Goal: Task Accomplishment & Management: Manage account settings

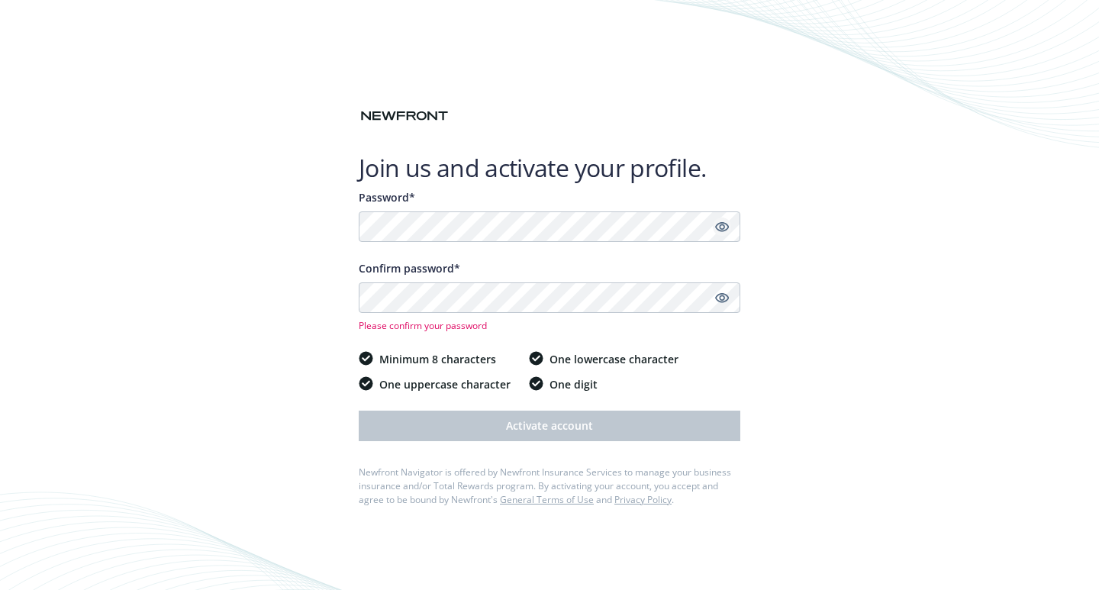
click at [725, 226] on icon "Show password" at bounding box center [722, 227] width 14 height 14
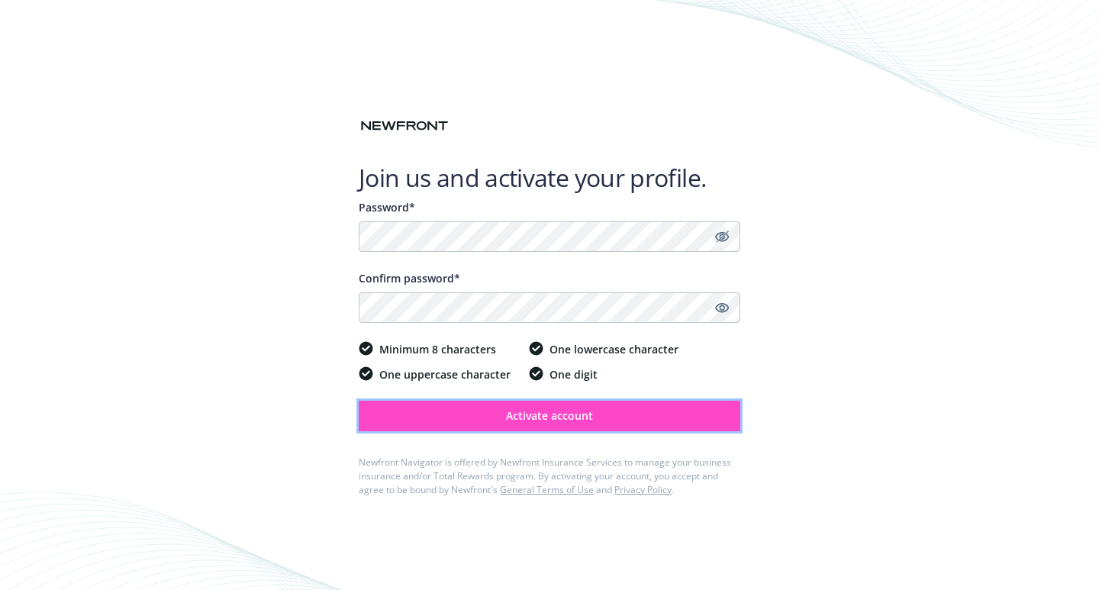
click at [558, 418] on span "Activate account" at bounding box center [549, 415] width 87 height 14
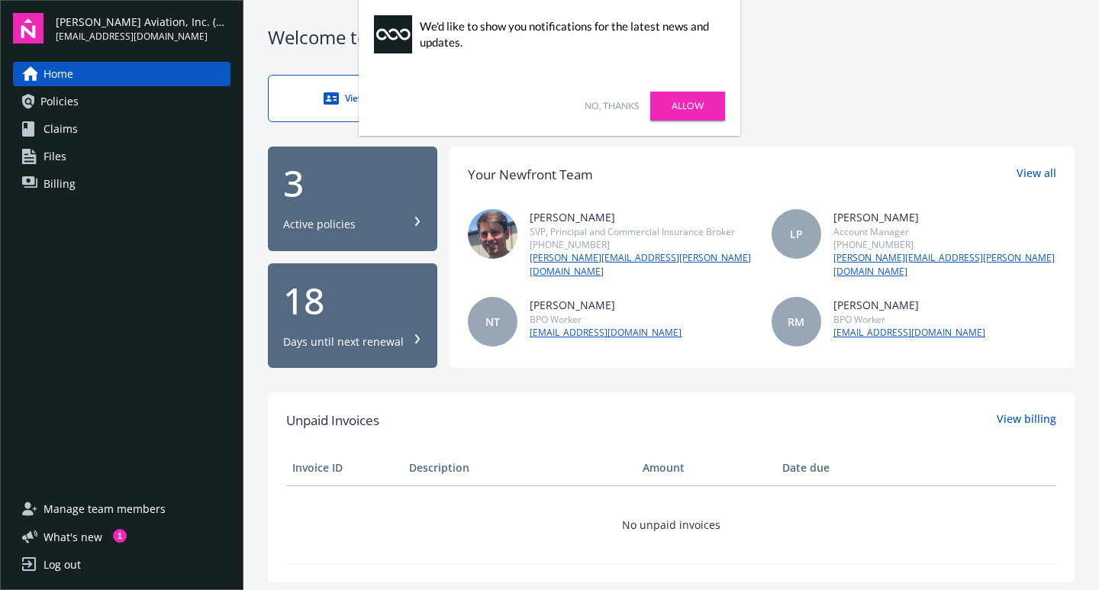
click at [617, 103] on link "No, thanks" at bounding box center [611, 106] width 54 height 14
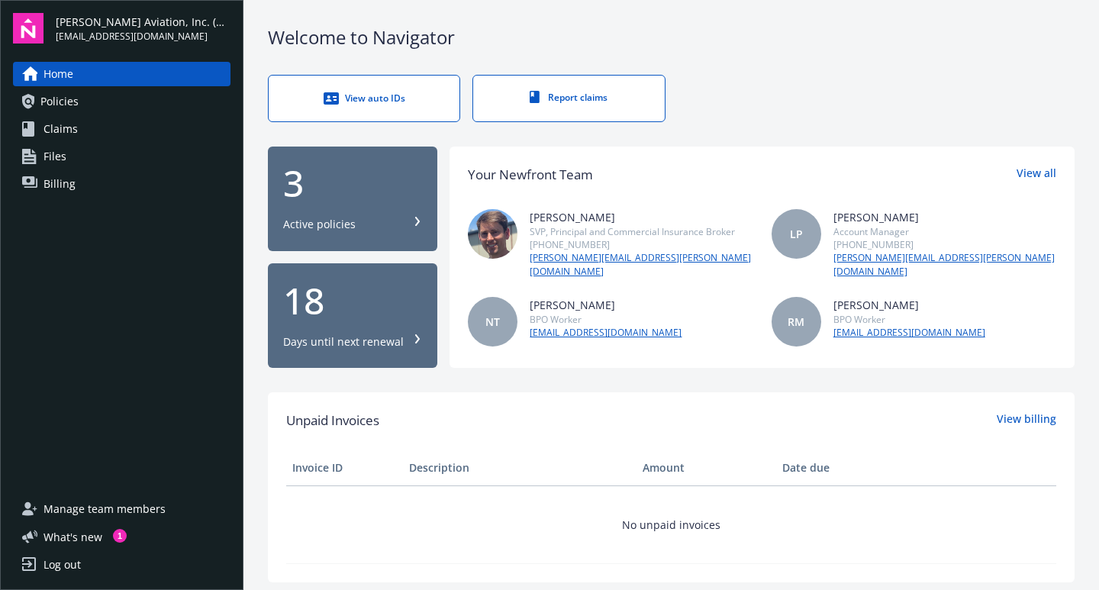
click at [64, 182] on span "Billing" at bounding box center [59, 184] width 32 height 24
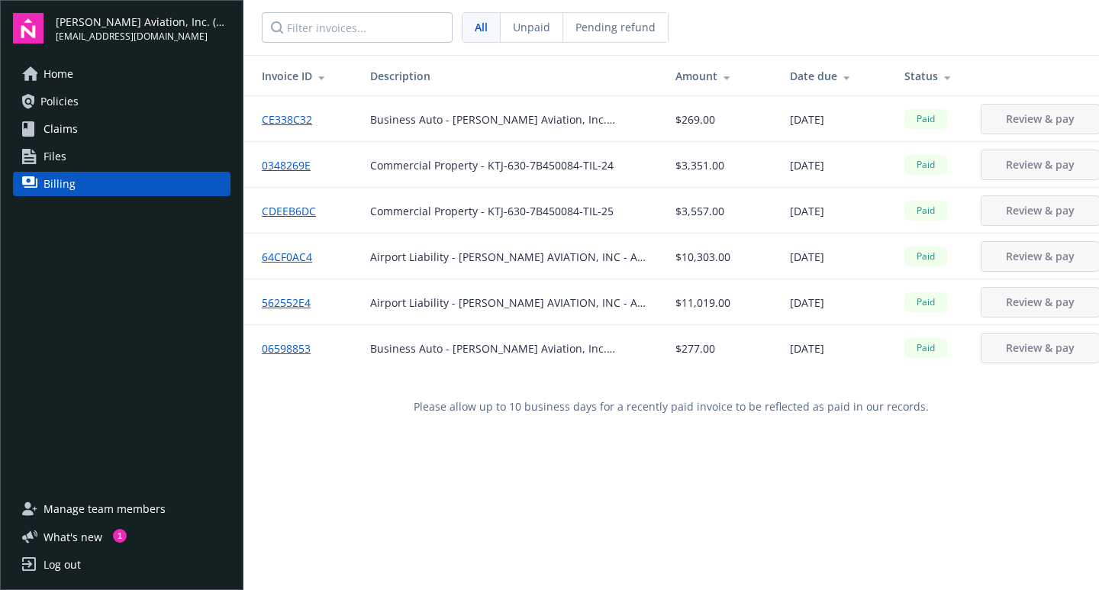
click at [72, 159] on link "Files" at bounding box center [121, 156] width 217 height 24
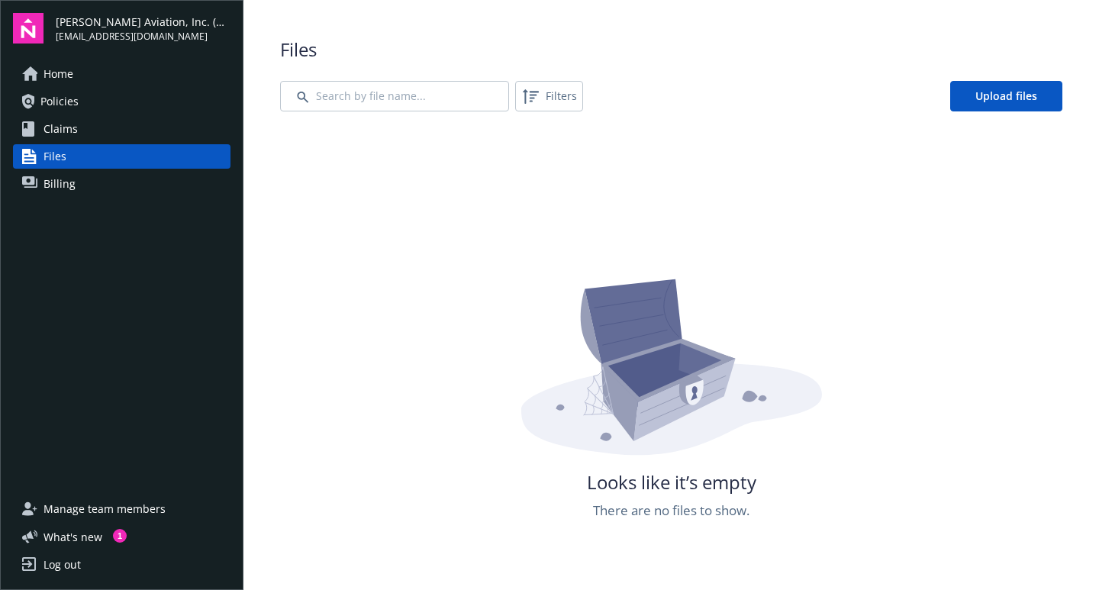
click at [79, 101] on link "Policies" at bounding box center [121, 101] width 217 height 24
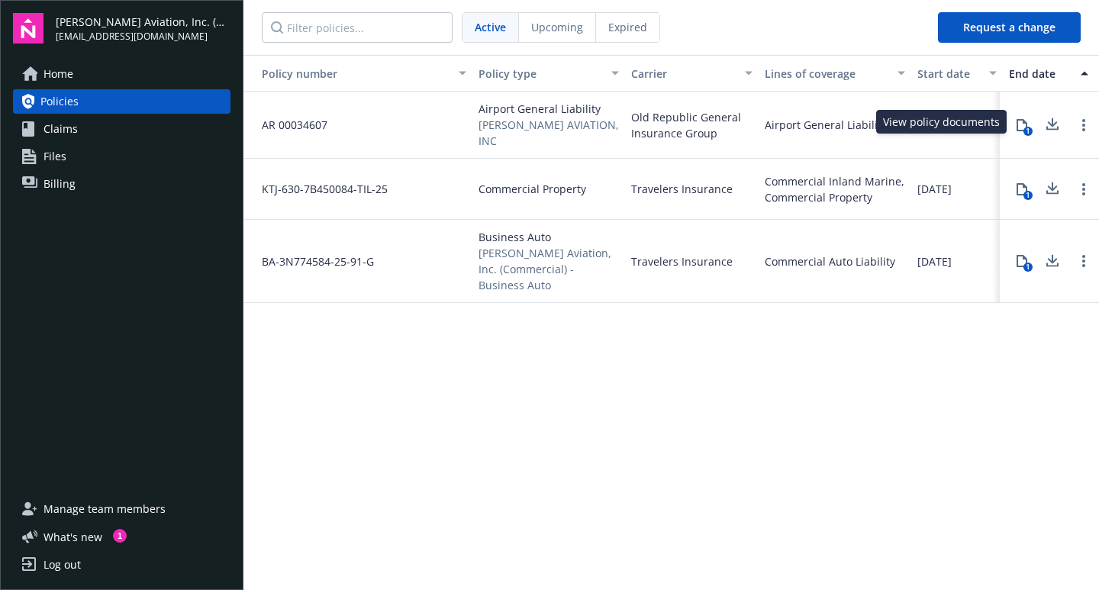
click at [1019, 121] on icon at bounding box center [1021, 125] width 12 height 12
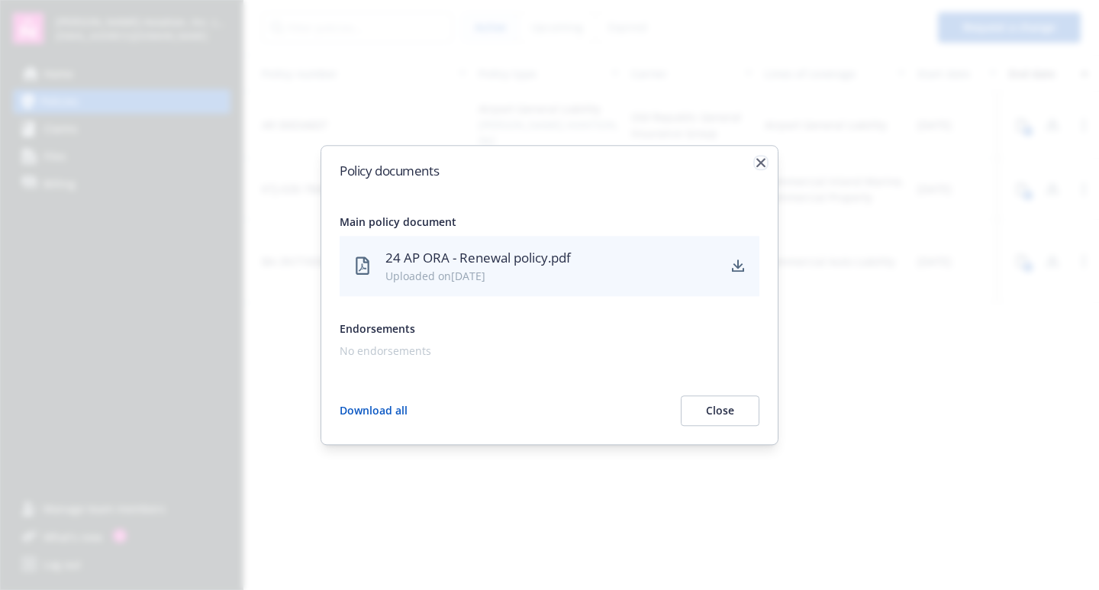
click at [758, 166] on icon "button" at bounding box center [760, 162] width 9 height 9
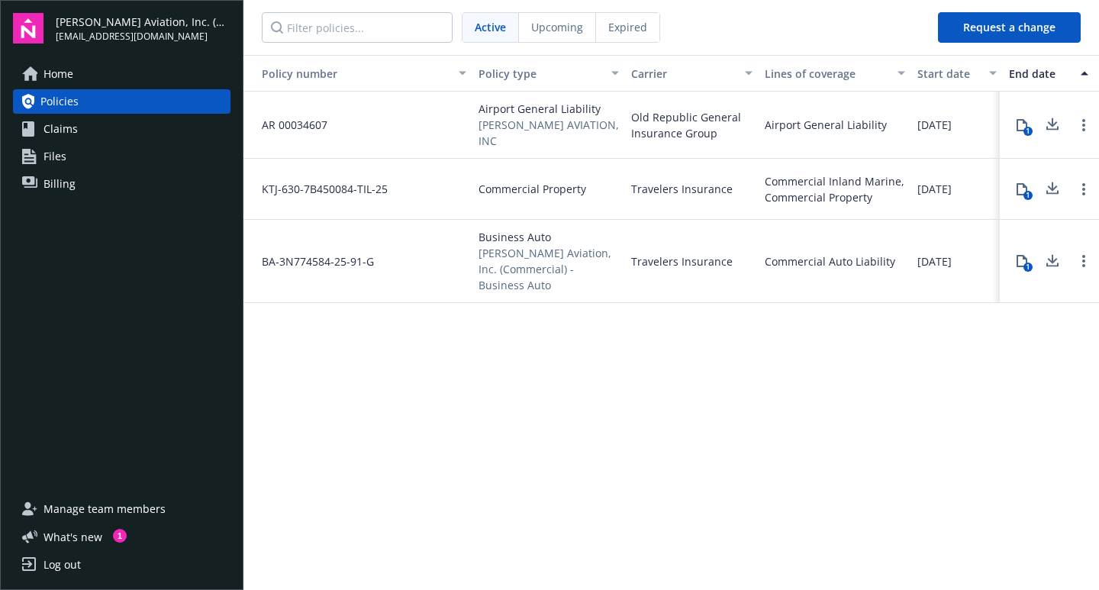
click at [556, 28] on span "Upcoming" at bounding box center [557, 27] width 52 height 16
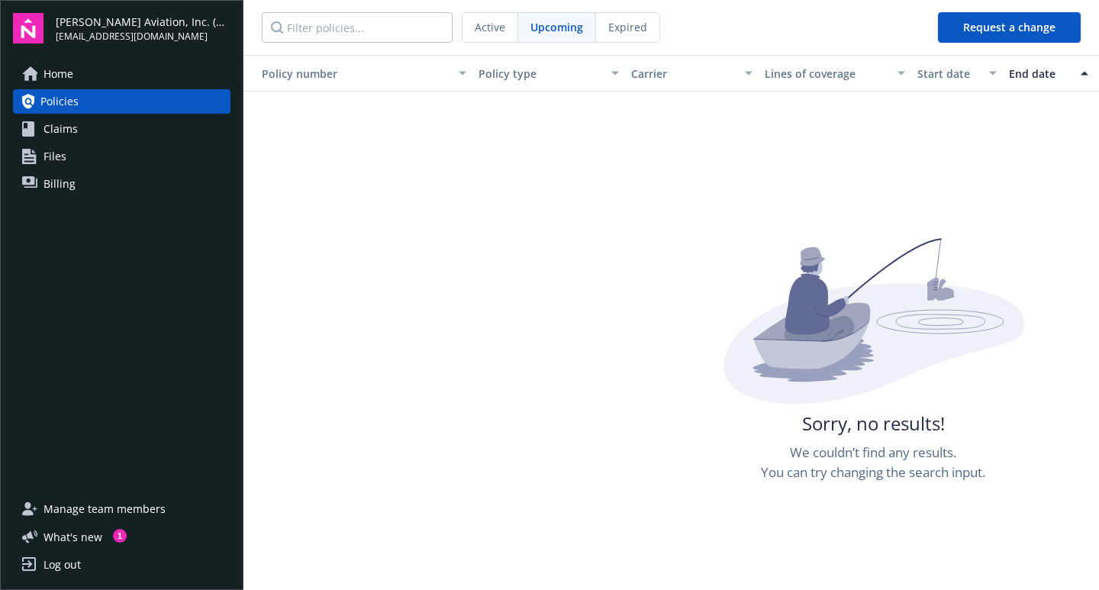
click at [632, 17] on div "Expired" at bounding box center [627, 27] width 63 height 29
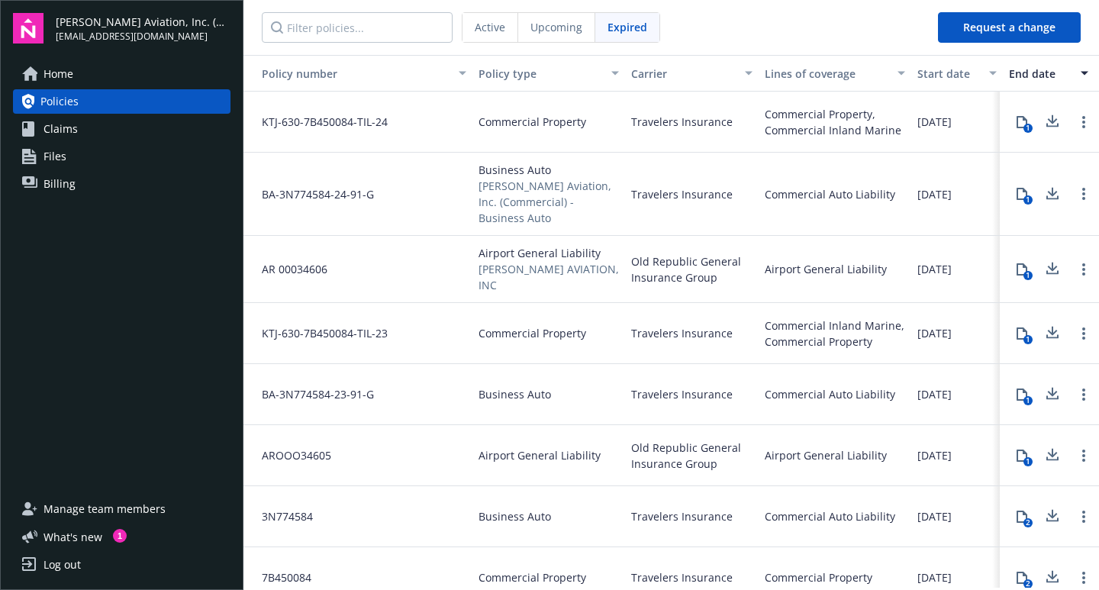
click at [492, 24] on span "Active" at bounding box center [490, 27] width 31 height 16
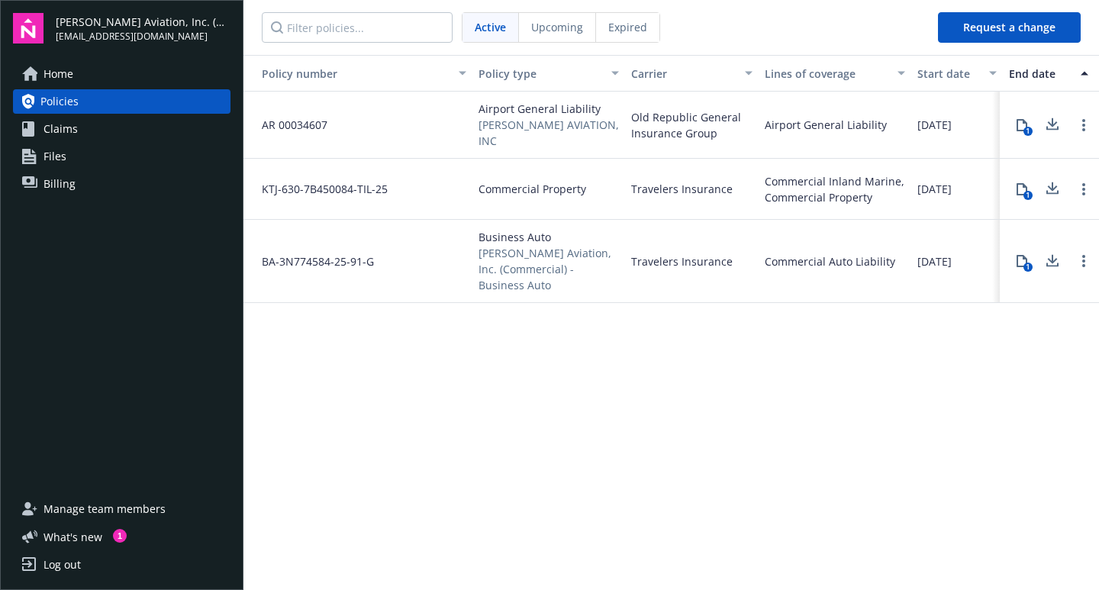
click at [556, 115] on span "Airport General Liability" at bounding box center [548, 109] width 140 height 16
click at [1082, 120] on icon "Open options" at bounding box center [1083, 125] width 3 height 12
click at [58, 72] on span "Home" at bounding box center [58, 74] width 30 height 24
